Goal: Find specific page/section: Find specific page/section

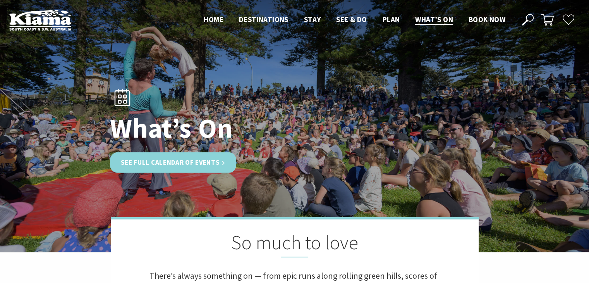
click at [190, 164] on link "See Full Calendar of Events" at bounding box center [173, 162] width 127 height 21
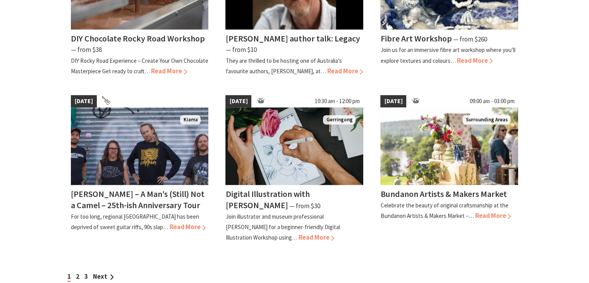
scroll to position [658, 0]
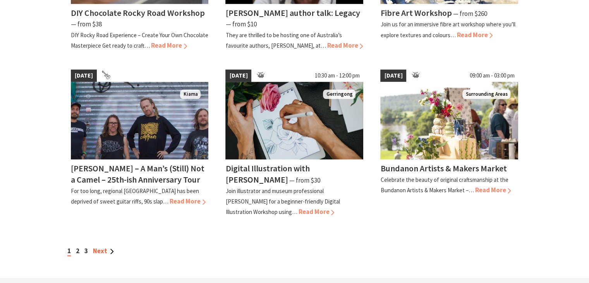
click at [107, 249] on link "Next" at bounding box center [103, 250] width 21 height 9
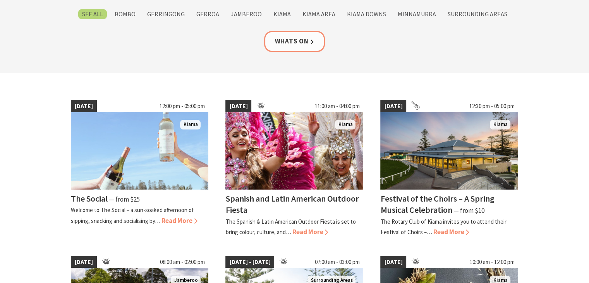
scroll to position [155, 0]
